Goal: Navigation & Orientation: Find specific page/section

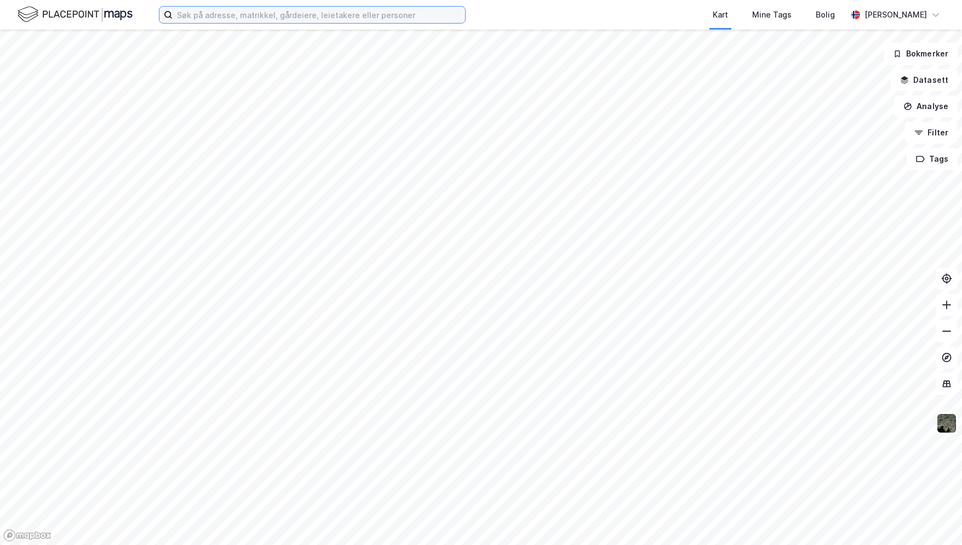
click at [206, 18] on input at bounding box center [319, 15] width 293 height 16
paste input "[STREET_ADDRESS]"
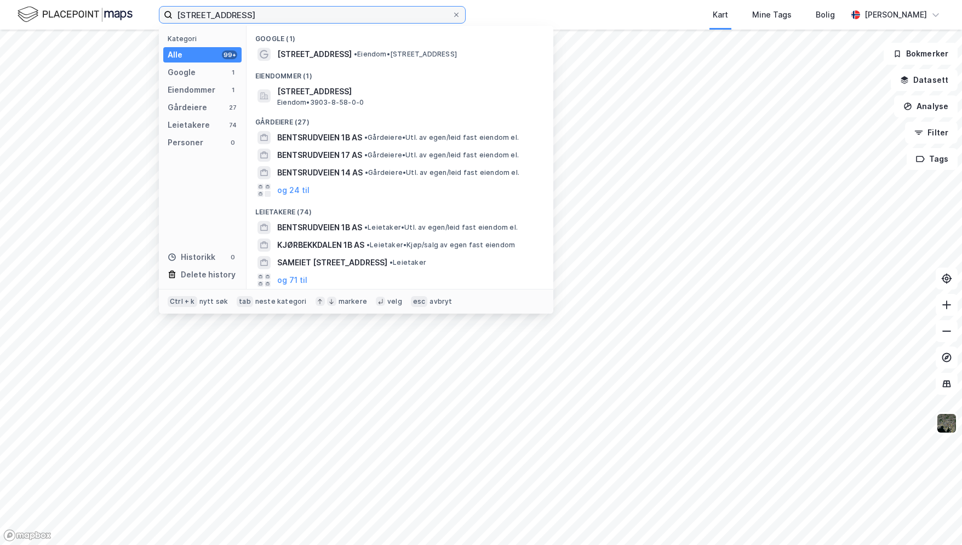
type input "[STREET_ADDRESS]"
click at [321, 52] on span "[STREET_ADDRESS]" at bounding box center [314, 54] width 75 height 13
